Goal: Book appointment/travel/reservation

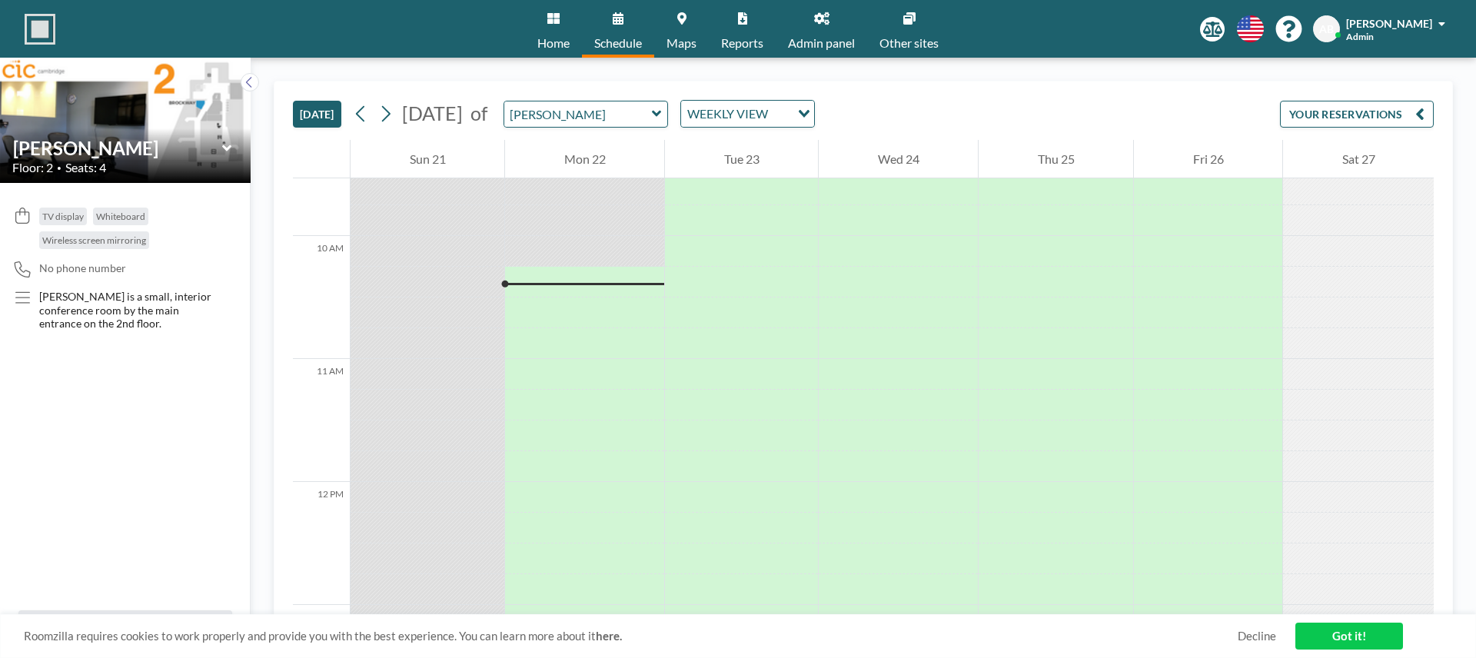
scroll to position [1230, 0]
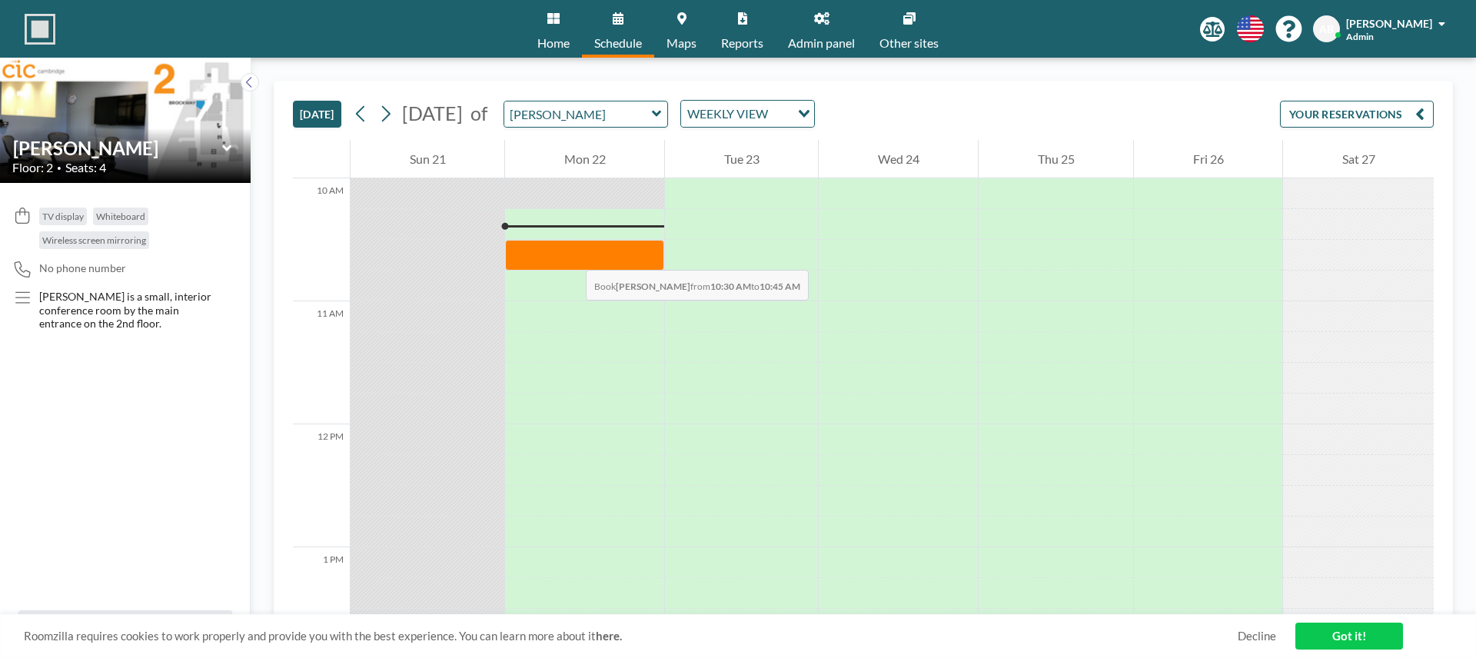
click at [570, 254] on div at bounding box center [584, 255] width 159 height 31
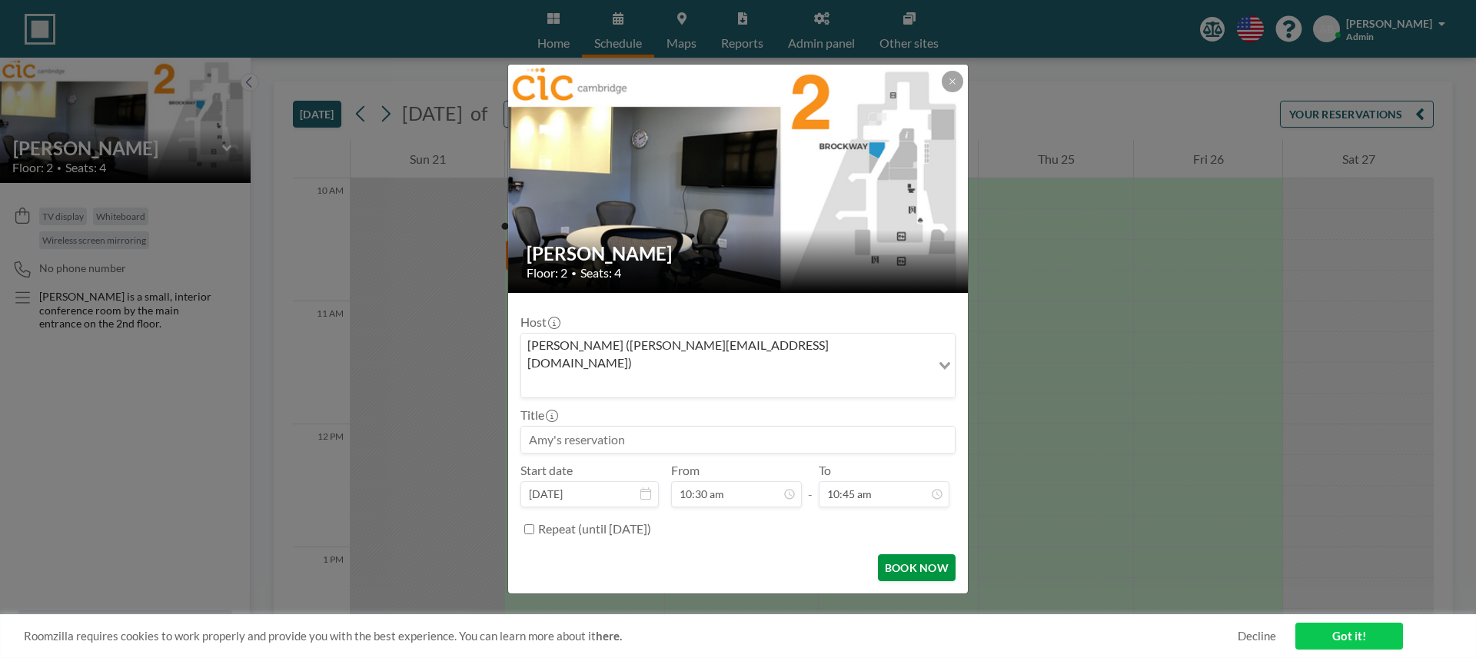
click at [925, 558] on button "BOOK NOW" at bounding box center [917, 567] width 78 height 27
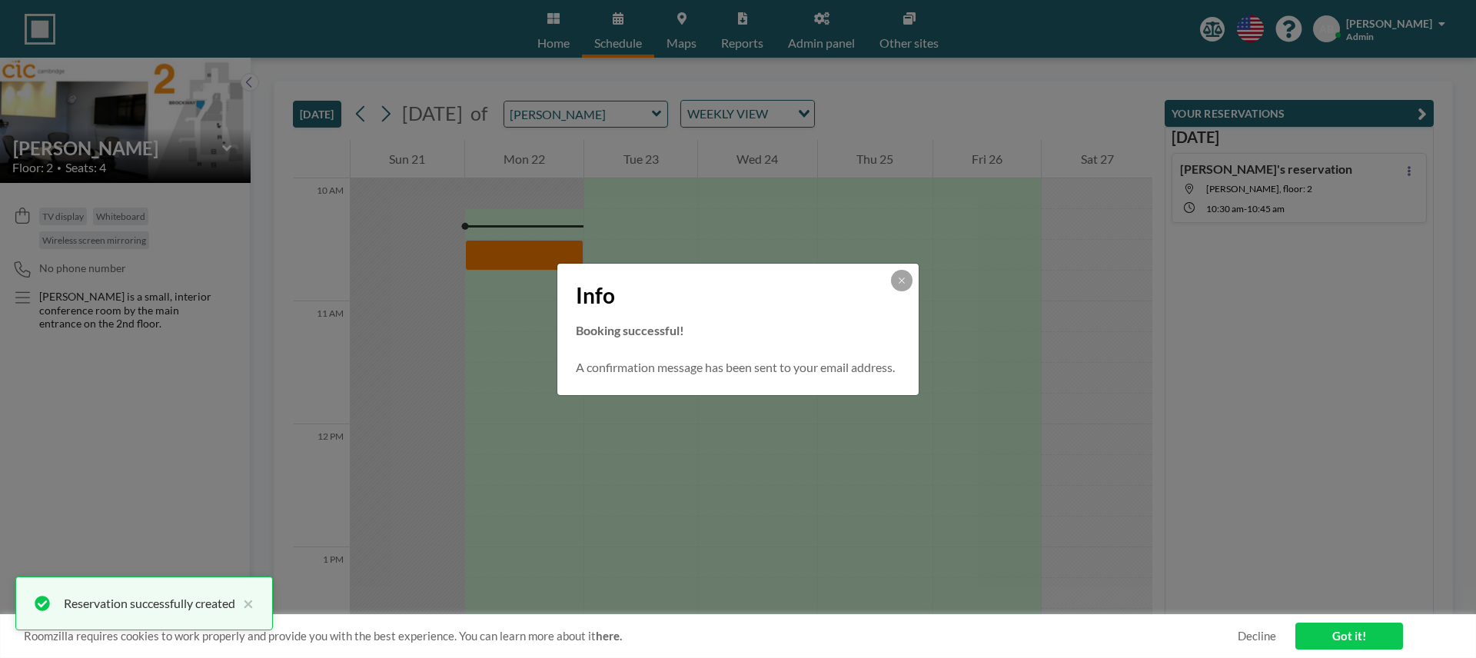
scroll to position [0, 0]
click at [908, 276] on button at bounding box center [902, 281] width 22 height 22
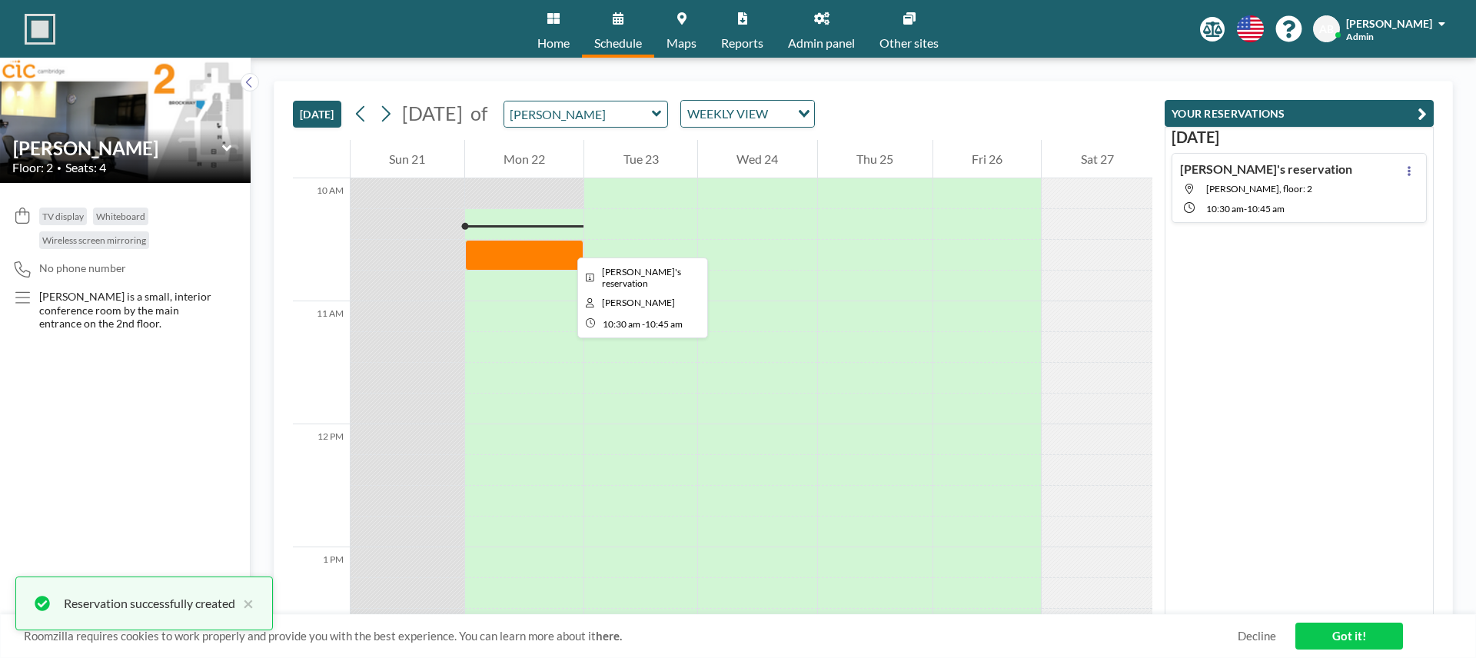
click at [565, 244] on div at bounding box center [524, 255] width 119 height 31
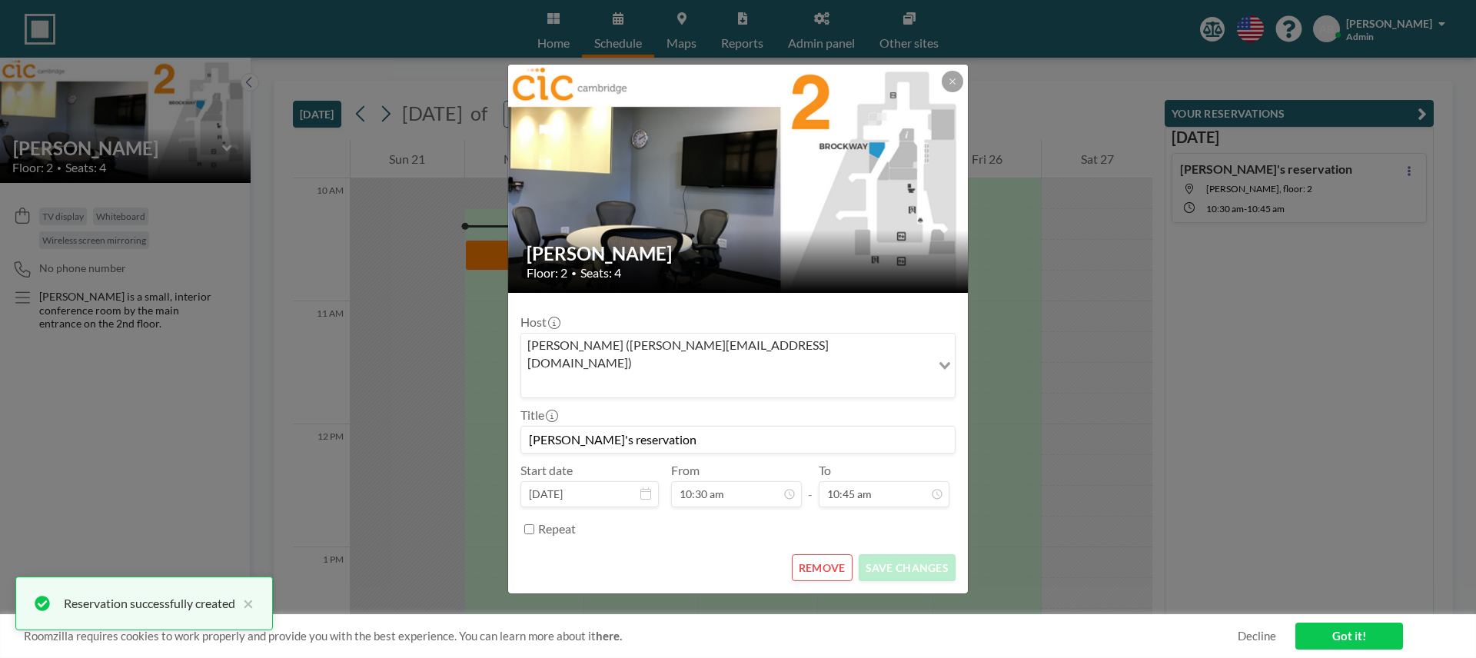
click at [824, 556] on button "REMOVE" at bounding box center [822, 567] width 61 height 27
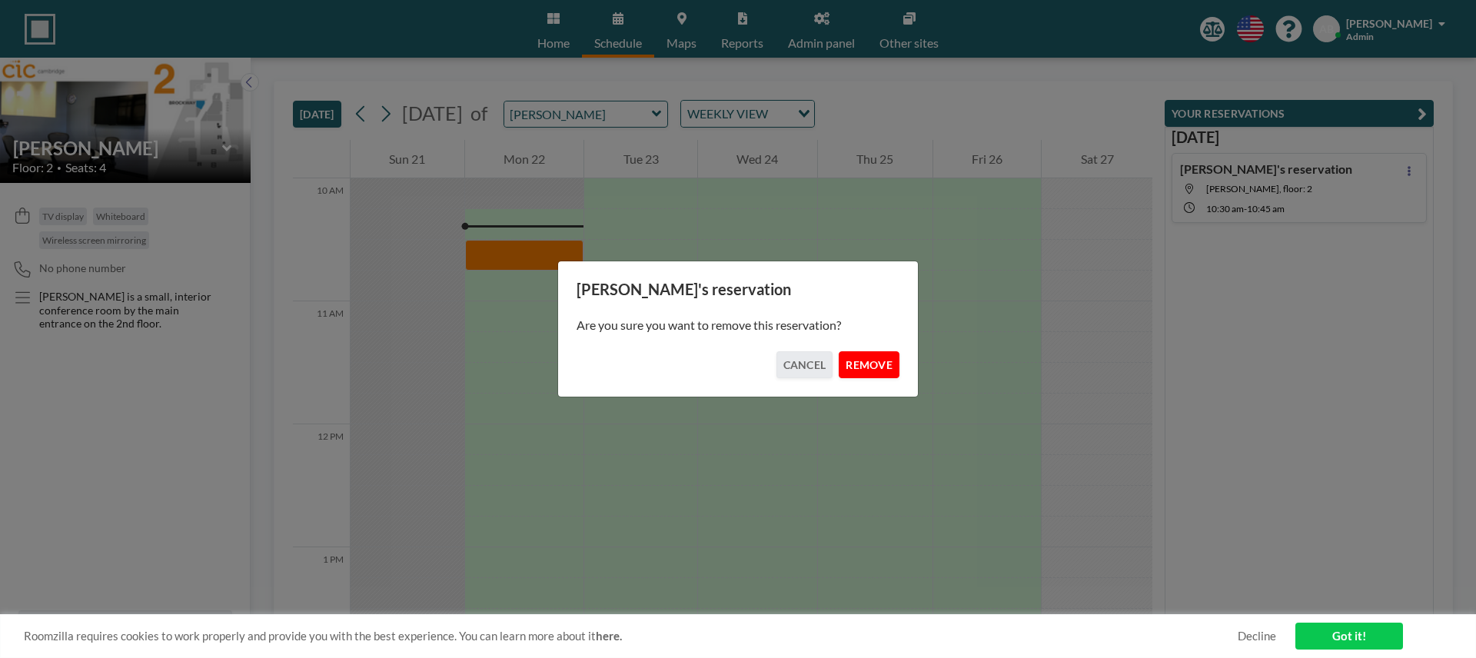
click at [858, 362] on button "REMOVE" at bounding box center [869, 364] width 61 height 27
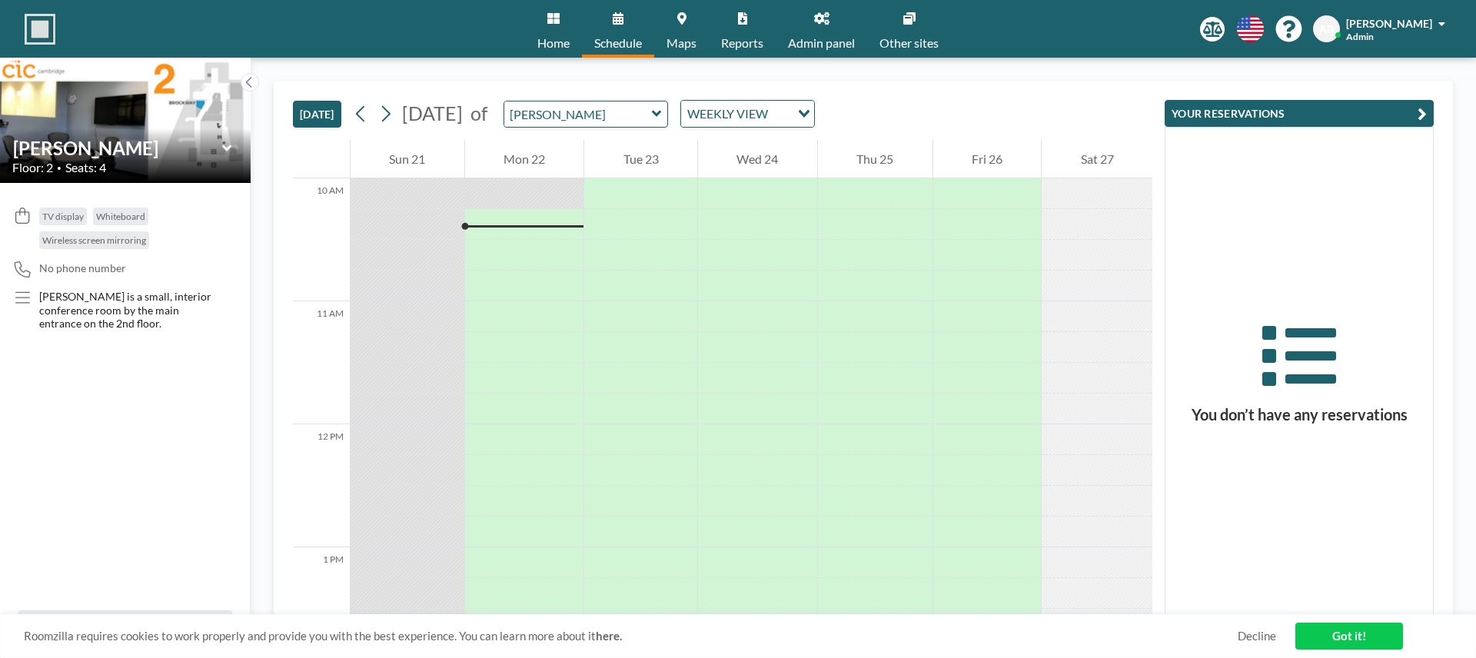
click at [1401, 37] on div "[PERSON_NAME] Admin" at bounding box center [1395, 28] width 99 height 27
click at [1379, 111] on link "Log out" at bounding box center [1399, 104] width 137 height 31
